Goal: Task Accomplishment & Management: Use online tool/utility

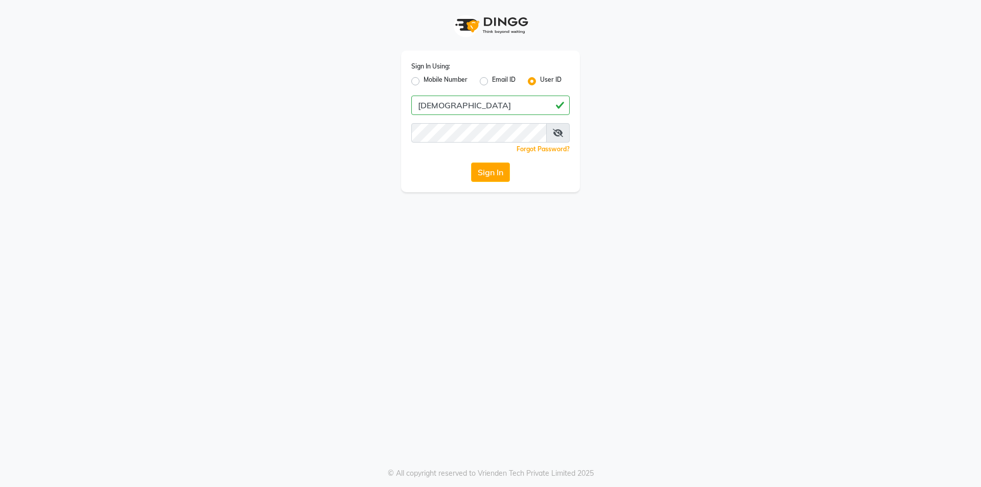
type input "[DEMOGRAPHIC_DATA]"
click at [471, 162] on button "Sign In" at bounding box center [490, 171] width 39 height 19
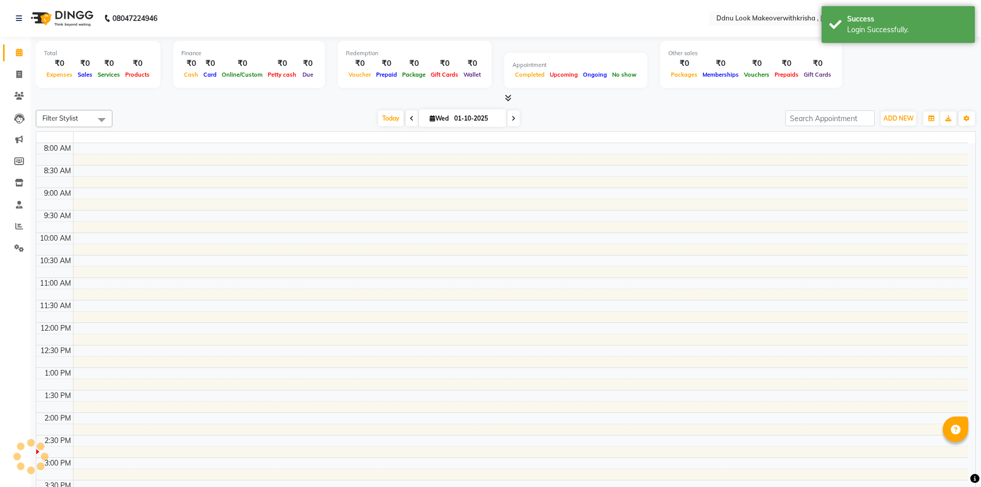
select select "en"
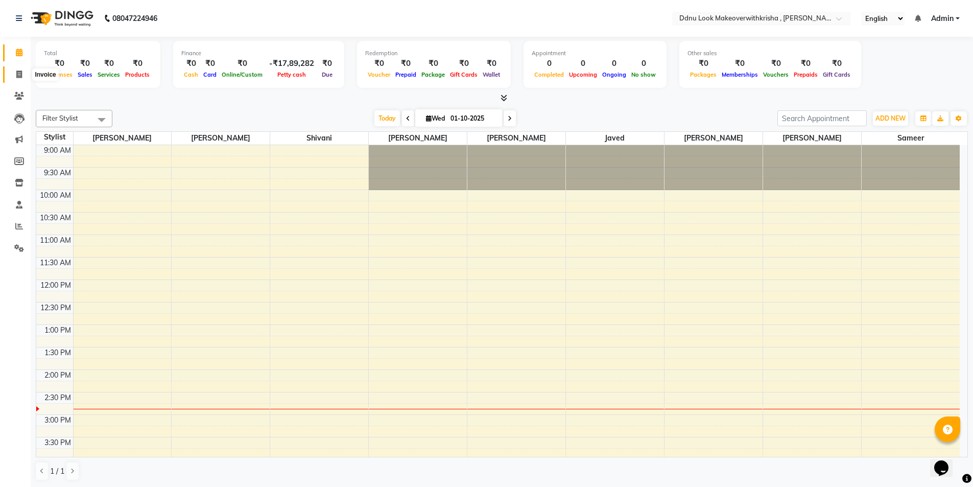
click at [15, 72] on span at bounding box center [19, 75] width 18 height 12
select select "service"
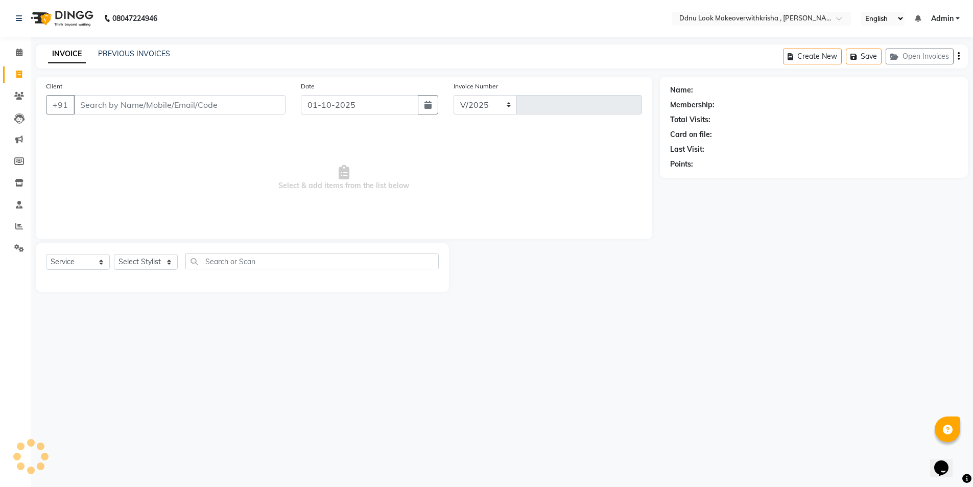
select select "538"
type input "0113"
